Goal: Register for event/course

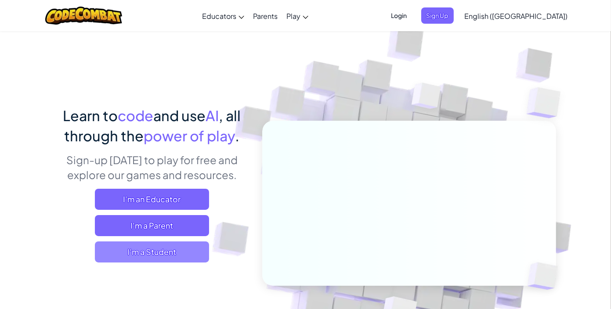
click at [180, 251] on span "I'm a Student" at bounding box center [152, 252] width 114 height 21
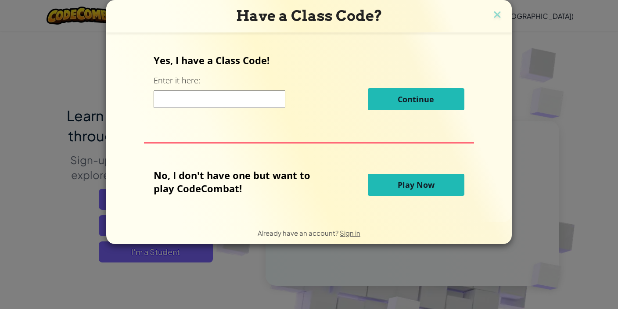
click at [186, 107] on input at bounding box center [220, 99] width 132 height 18
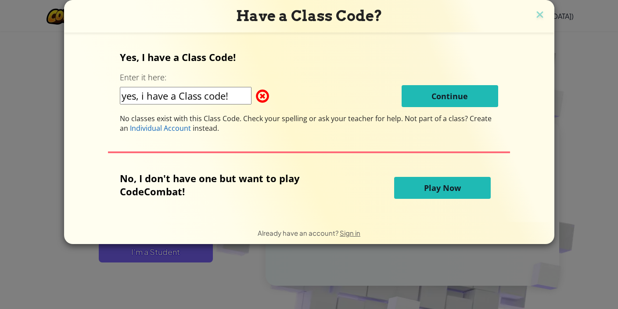
click at [145, 97] on input "yes, i have a Class code!" at bounding box center [186, 96] width 132 height 18
type input "yes, I have a Class code!"
click at [402, 174] on div "No, I don't have one but want to play CodeCombat! Play Now" at bounding box center [309, 188] width 379 height 32
click at [418, 183] on button "Play Now" at bounding box center [442, 188] width 97 height 22
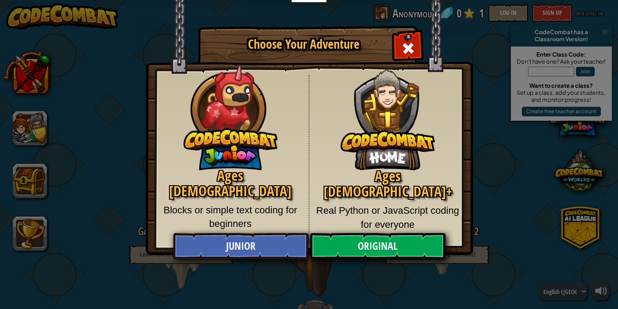
click at [411, 55] on img at bounding box center [388, 112] width 94 height 115
click at [411, 48] on span "Close modal" at bounding box center [408, 48] width 14 height 14
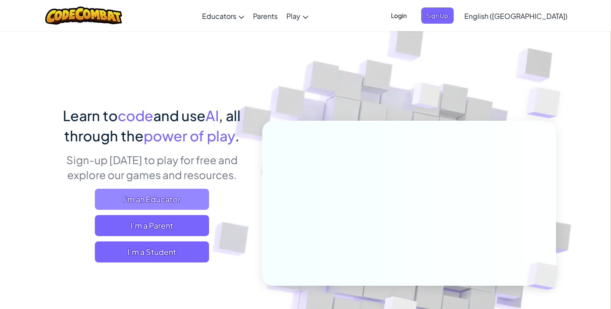
click at [147, 203] on span "I'm an Educator" at bounding box center [152, 199] width 114 height 21
